Goal: Task Accomplishment & Management: Complete application form

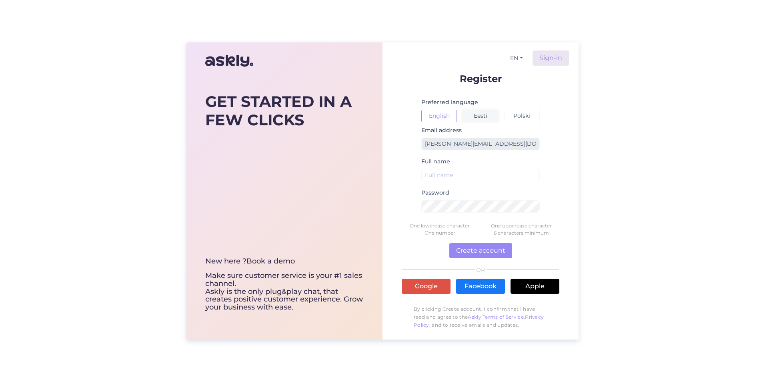
click at [486, 112] on button "Eesti" at bounding box center [481, 116] width 36 height 12
click at [494, 118] on button "Eesti" at bounding box center [481, 116] width 36 height 12
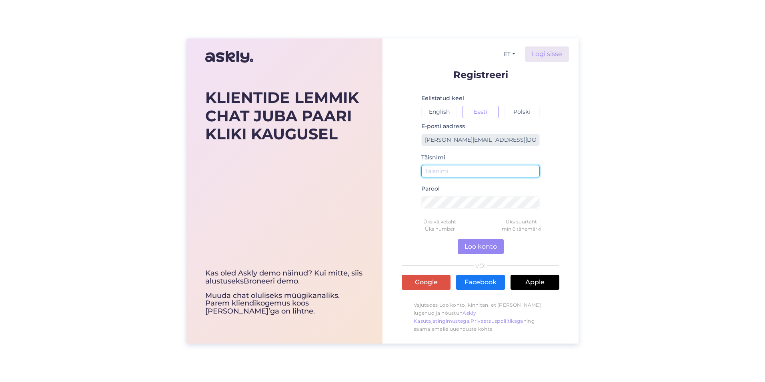
drag, startPoint x: 450, startPoint y: 168, endPoint x: 457, endPoint y: 174, distance: 8.8
click at [450, 168] on input "text" at bounding box center [480, 171] width 118 height 12
type input "[PERSON_NAME]"
click at [605, 134] on div "KLIENTIDE LEMMIK CHAT JUBA PAARI KLIKI KAUGUSEL Kas oled Askly demo näinud? Kui…" at bounding box center [382, 191] width 765 height 382
click at [593, 153] on div "KLIENTIDE LEMMIK CHAT JUBA PAARI KLIKI KAUGUSEL Kas oled Askly demo näinud? Kui…" at bounding box center [382, 191] width 765 height 382
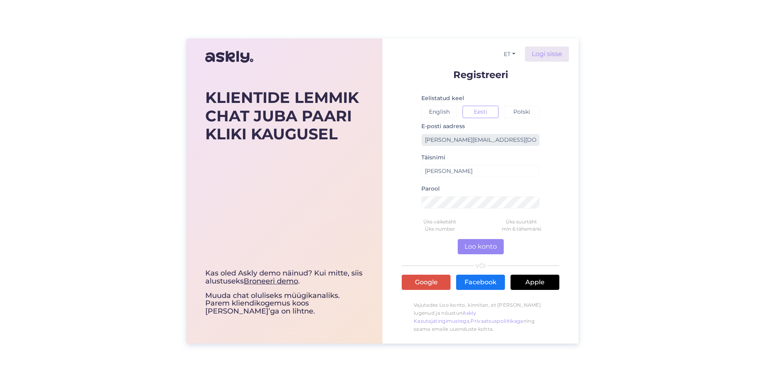
click at [411, 240] on form "Registreeri Eelistatud keel English Eesti Polski E-posti aadress raimo.pindus@c…" at bounding box center [481, 203] width 158 height 267
click at [477, 242] on button "Loo konto" at bounding box center [481, 246] width 46 height 15
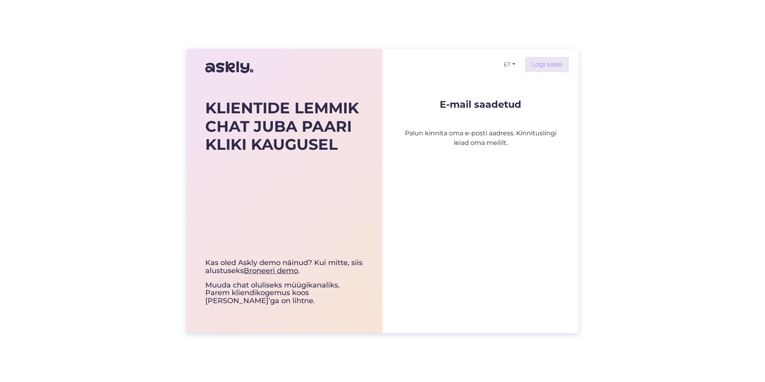
click at [450, 126] on p "Palun kinnita oma e-posti aadress. Kinnituslingi leiad oma meililt." at bounding box center [481, 128] width 158 height 38
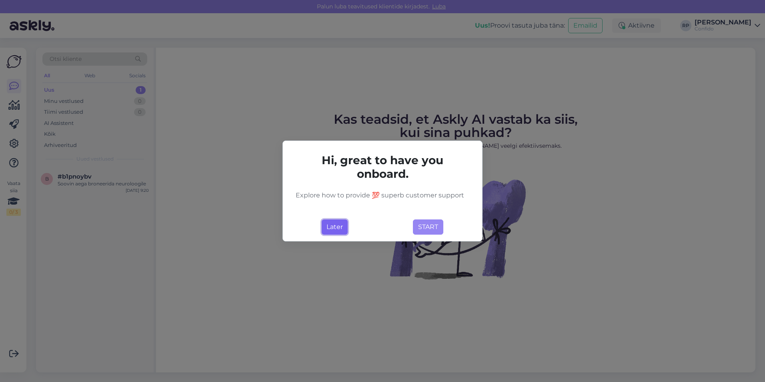
click at [334, 226] on button "Later" at bounding box center [335, 226] width 26 height 15
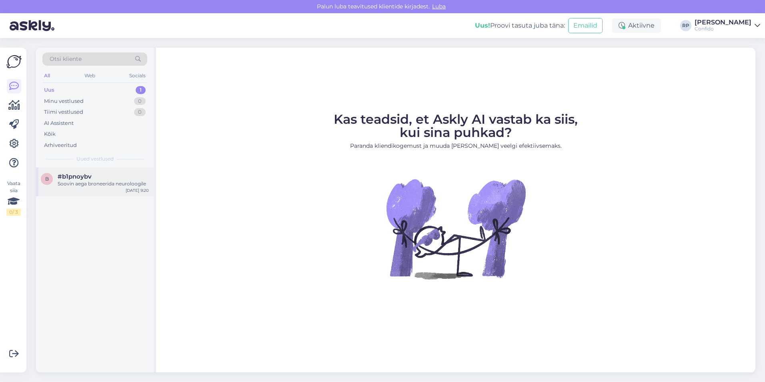
click at [87, 195] on div "b #b1pnoybv Soovin aega broneerida neuroloogile [DATE] 9:20" at bounding box center [95, 181] width 118 height 29
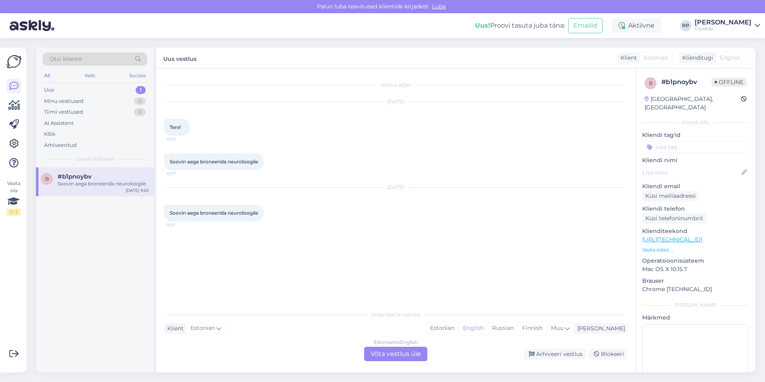
click at [726, 26] on div "Confido" at bounding box center [723, 29] width 57 height 6
click at [724, 20] on div "[PERSON_NAME]" at bounding box center [723, 22] width 57 height 6
click at [113, 287] on div "b #b1pnoybv Soovin aega broneerida neuroloogile [DATE] 9:20" at bounding box center [95, 269] width 118 height 205
click at [82, 226] on div "b #b1pnoybv Soovin aega broneerida neuroloogile [DATE] 9:20" at bounding box center [95, 269] width 118 height 205
click at [747, 26] on div "Confido" at bounding box center [723, 29] width 57 height 6
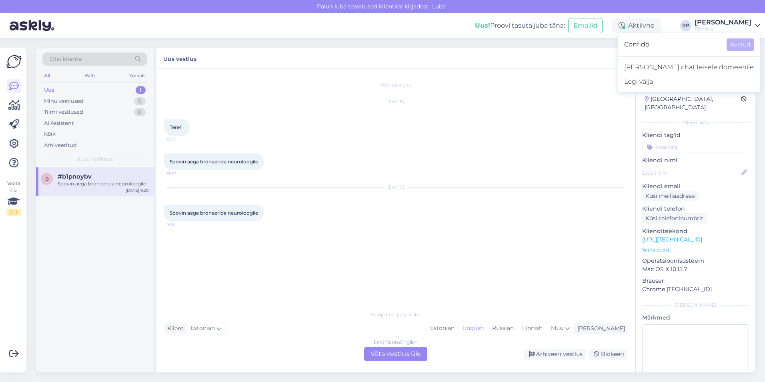
click at [749, 21] on div "[PERSON_NAME]" at bounding box center [723, 22] width 57 height 6
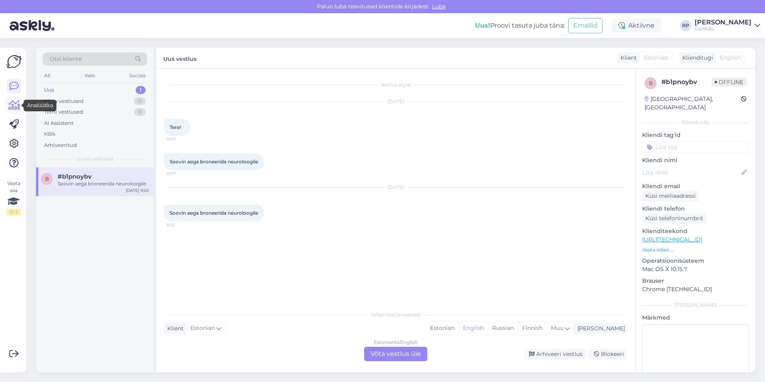
click at [14, 104] on icon at bounding box center [14, 105] width 12 height 10
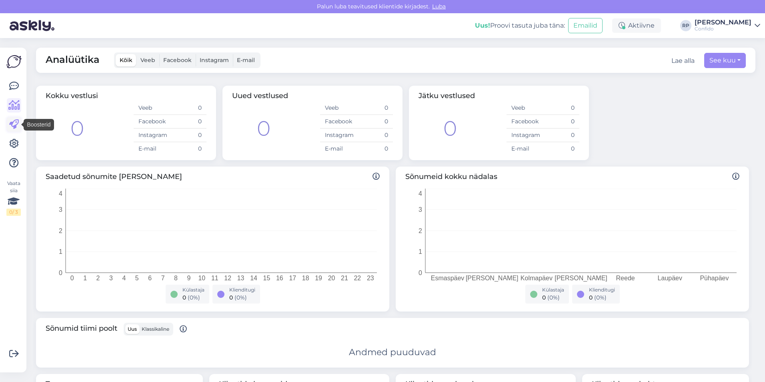
click at [16, 120] on icon at bounding box center [14, 125] width 10 height 10
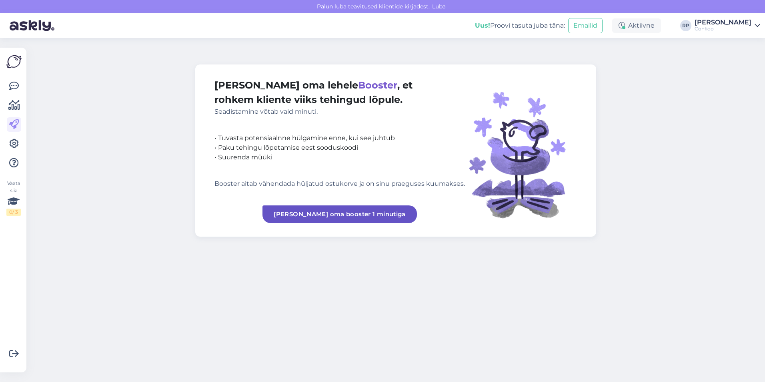
click at [12, 60] on img at bounding box center [13, 61] width 15 height 15
click at [14, 87] on icon at bounding box center [14, 86] width 10 height 10
